Goal: Navigation & Orientation: Find specific page/section

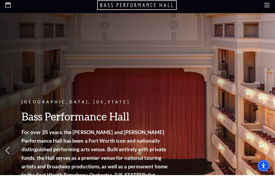
scroll to position [4, 0]
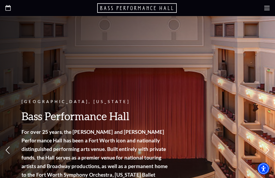
click at [268, 10] on use at bounding box center [266, 8] width 5 height 4
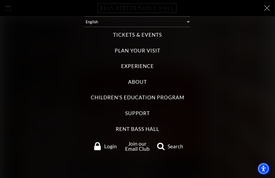
click at [155, 36] on label "Tickets & Events" at bounding box center [137, 34] width 49 height 7
click at [0, 0] on Events "Tickets & Events" at bounding box center [0, 0] width 0 height 0
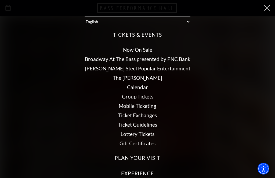
scroll to position [14, 0]
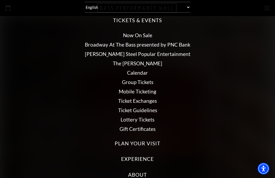
click at [179, 43] on link "Broadway At The Bass presented by PNC Bank" at bounding box center [137, 45] width 105 height 6
click at [146, 71] on link "Calendar" at bounding box center [137, 73] width 21 height 6
click at [148, 36] on link "Now On Sale" at bounding box center [137, 35] width 29 height 6
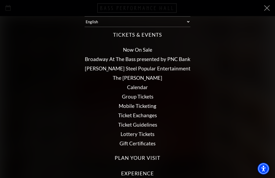
scroll to position [0, 0]
click at [267, 10] on icon at bounding box center [266, 7] width 5 height 5
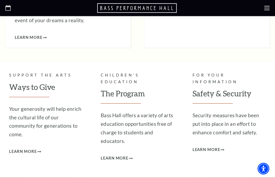
scroll to position [1100, 0]
